Goal: Transaction & Acquisition: Purchase product/service

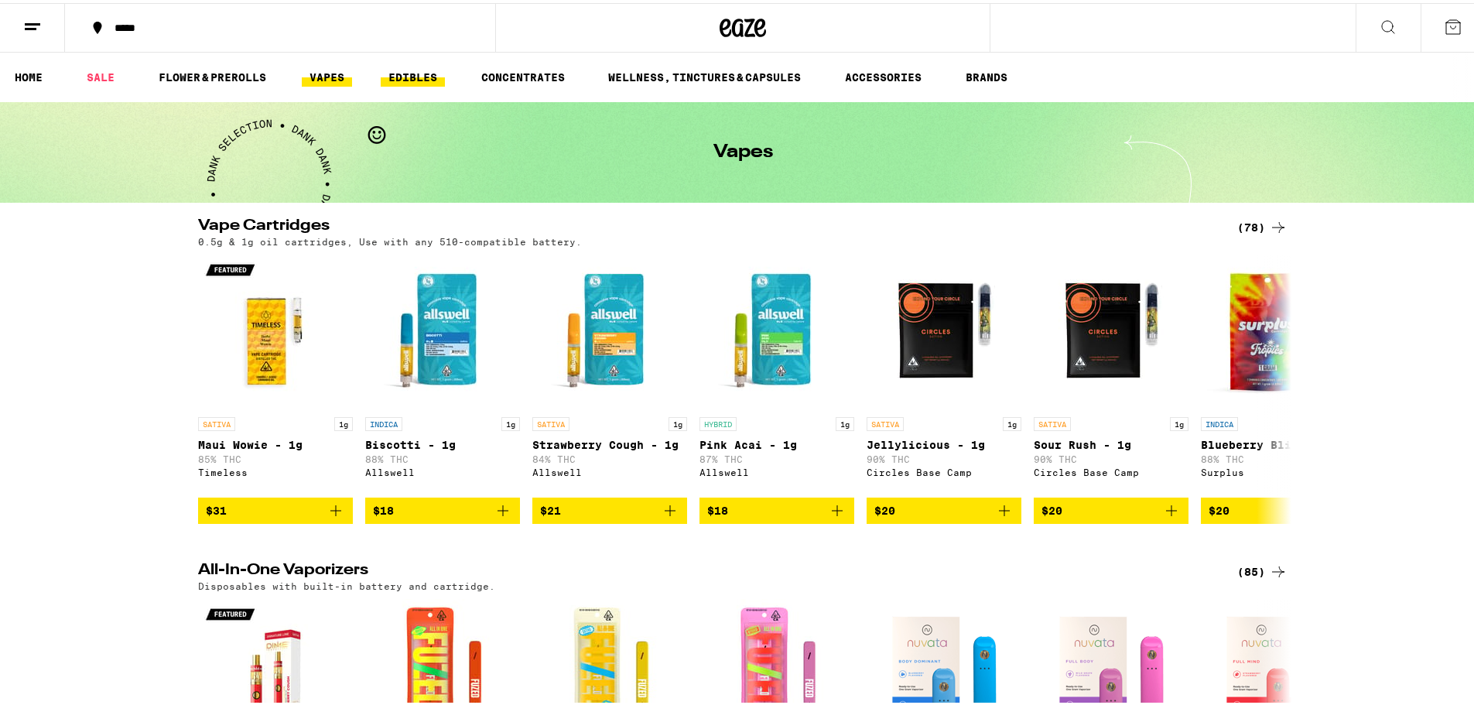
click at [409, 71] on link "EDIBLES" at bounding box center [413, 74] width 64 height 19
